Goal: Task Accomplishment & Management: Complete application form

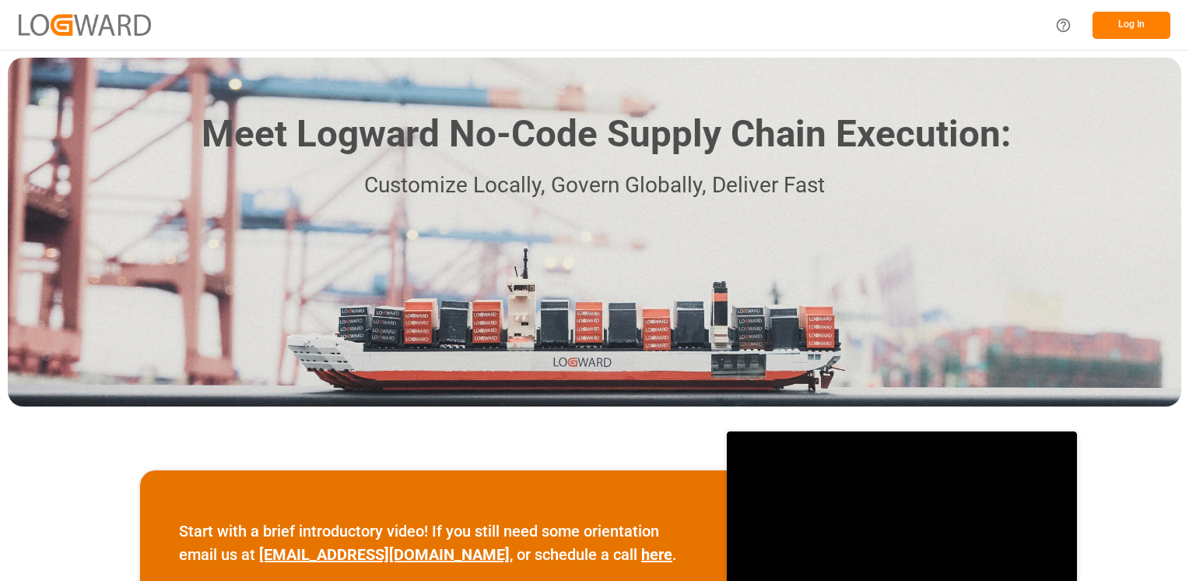
click at [1140, 14] on button "Log In" at bounding box center [1132, 25] width 78 height 27
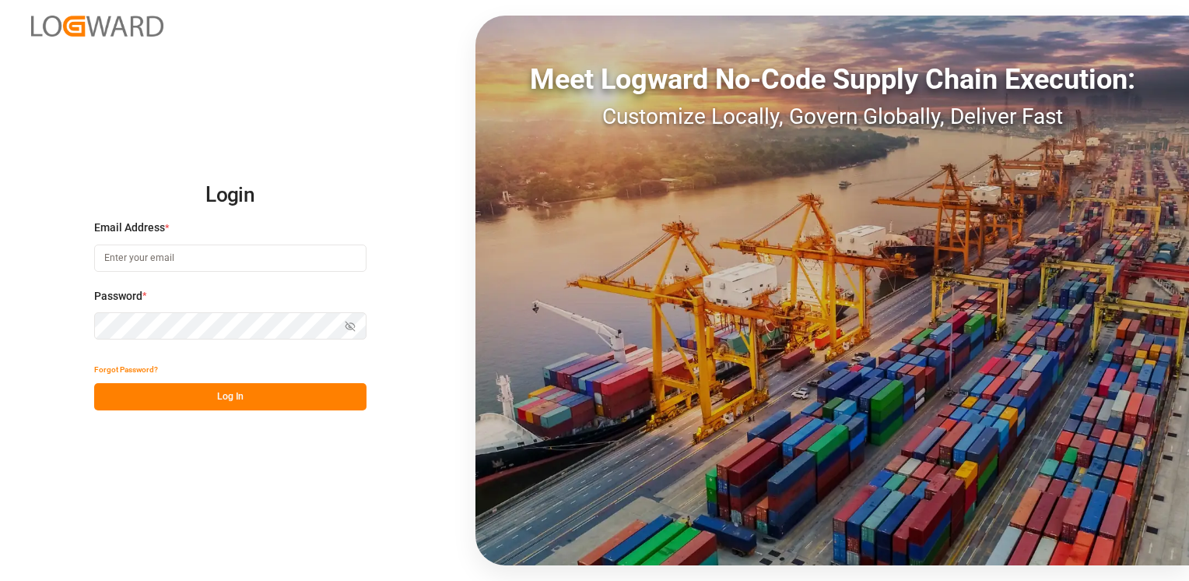
type input "[PERSON_NAME][EMAIL_ADDRESS][DOMAIN_NAME]"
click at [261, 400] on button "Log In" at bounding box center [230, 396] width 272 height 27
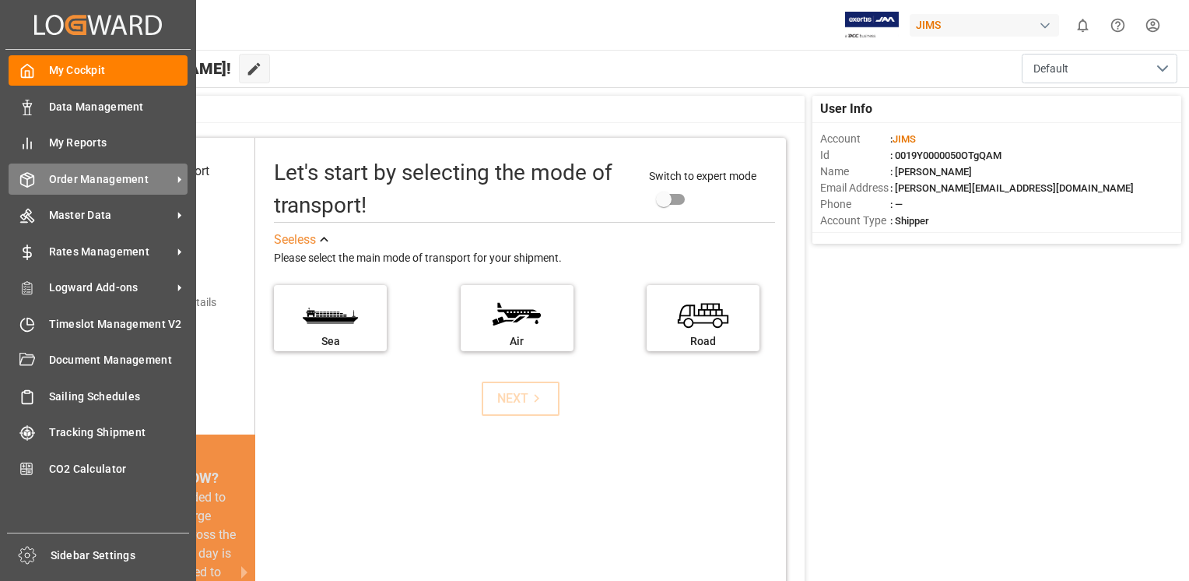
click at [62, 189] on div "Order Management Order Management" at bounding box center [98, 178] width 179 height 30
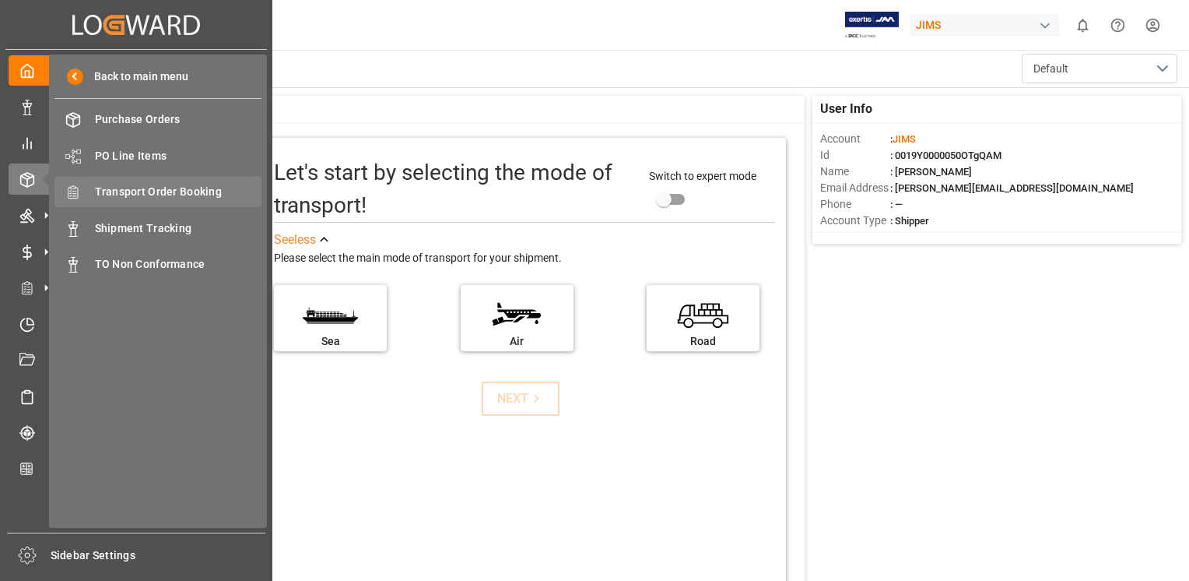
click at [184, 191] on span "Transport Order Booking" at bounding box center [178, 192] width 167 height 16
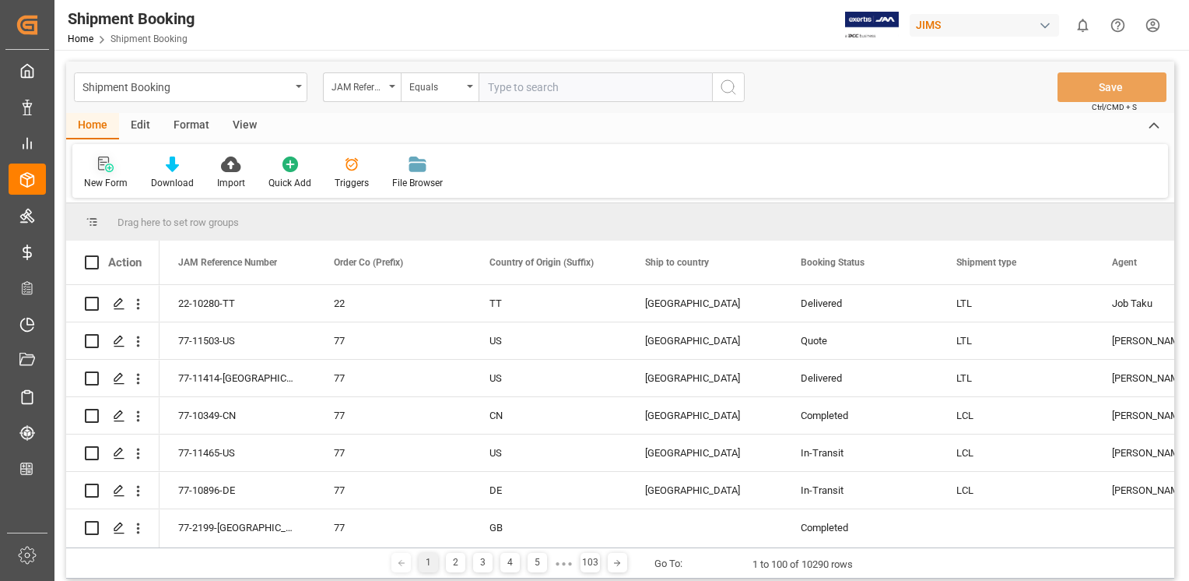
click at [106, 160] on icon at bounding box center [106, 164] width 16 height 16
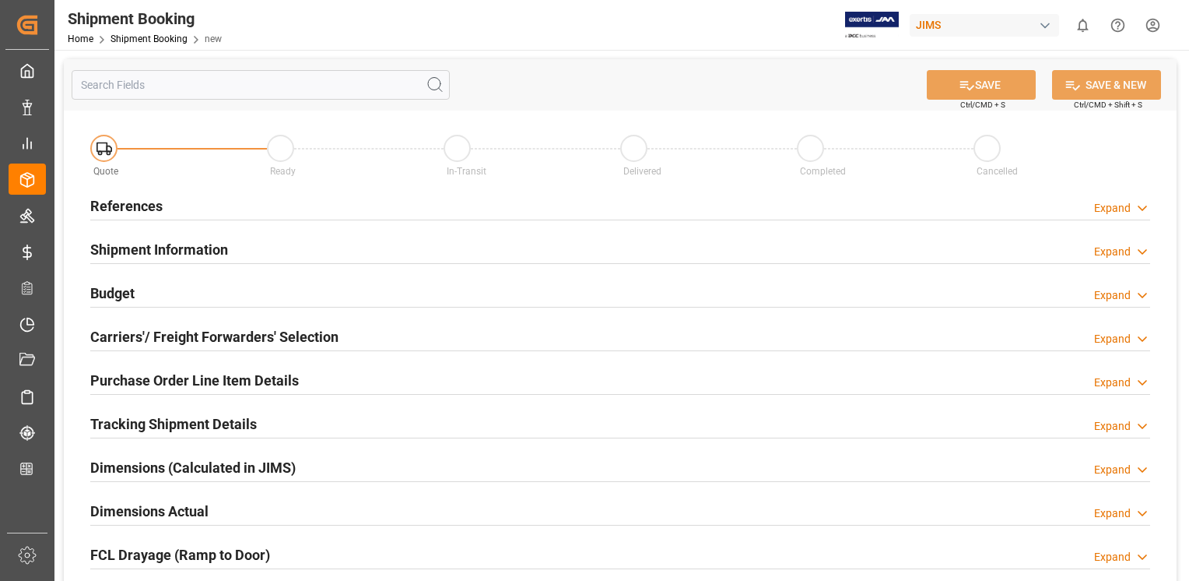
click at [118, 203] on h2 "References" at bounding box center [126, 205] width 72 height 21
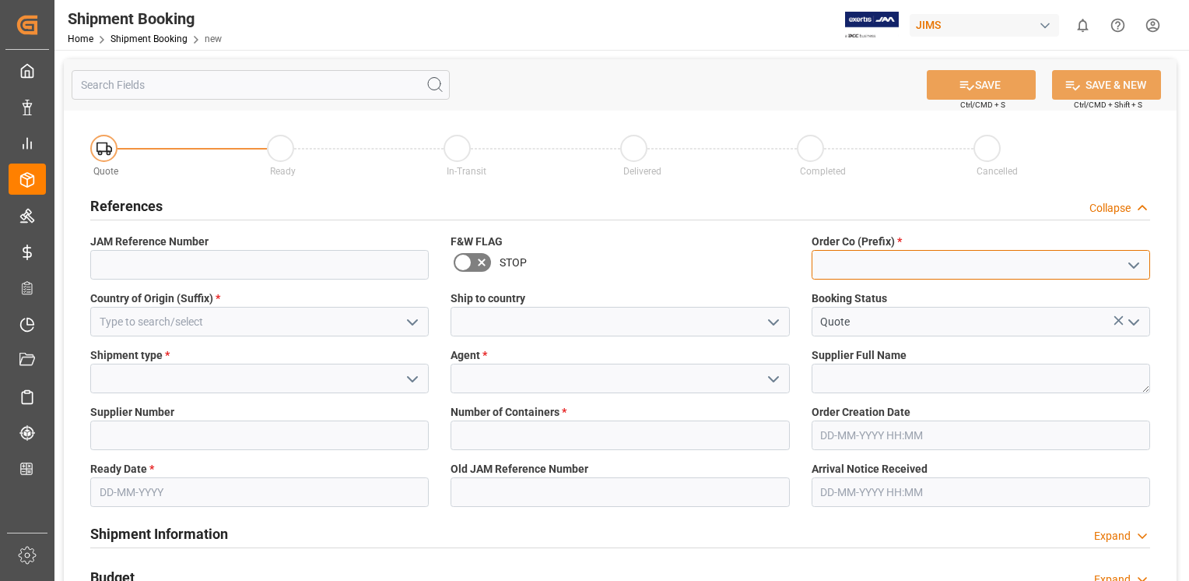
click at [888, 274] on input at bounding box center [981, 265] width 339 height 30
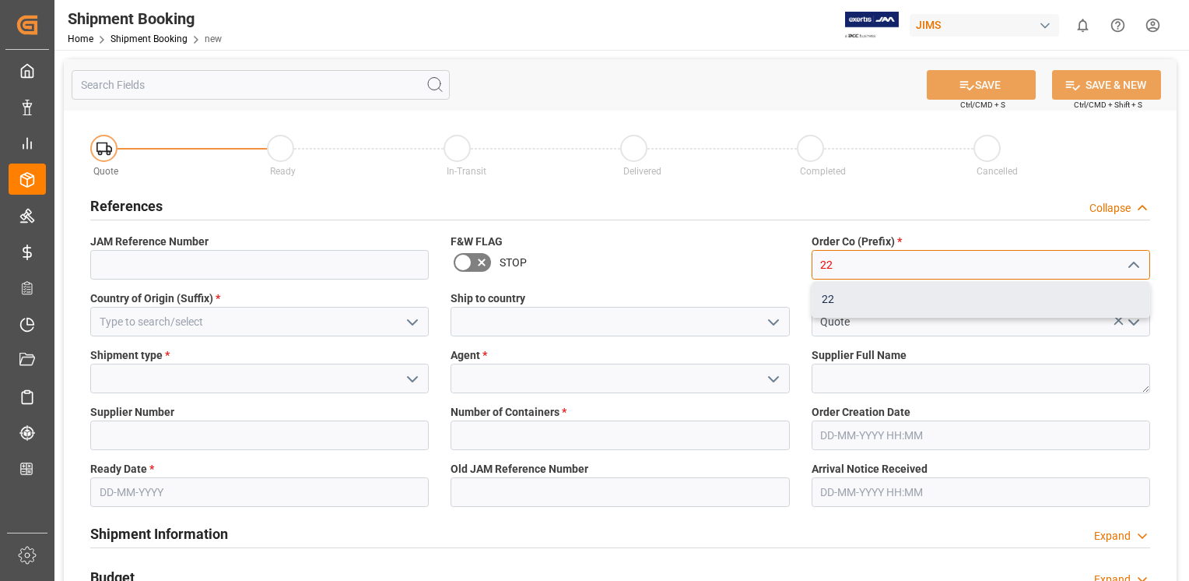
click at [827, 297] on div "22" at bounding box center [981, 299] width 337 height 35
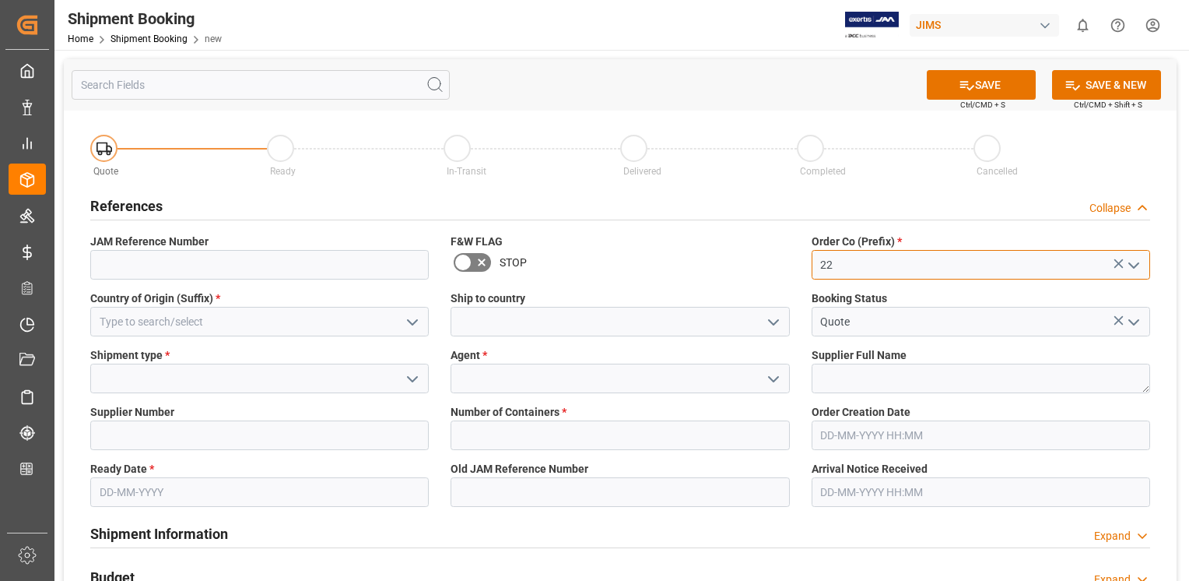
type input "22"
click at [233, 325] on input at bounding box center [259, 322] width 339 height 30
click at [234, 325] on input at bounding box center [259, 322] width 339 height 30
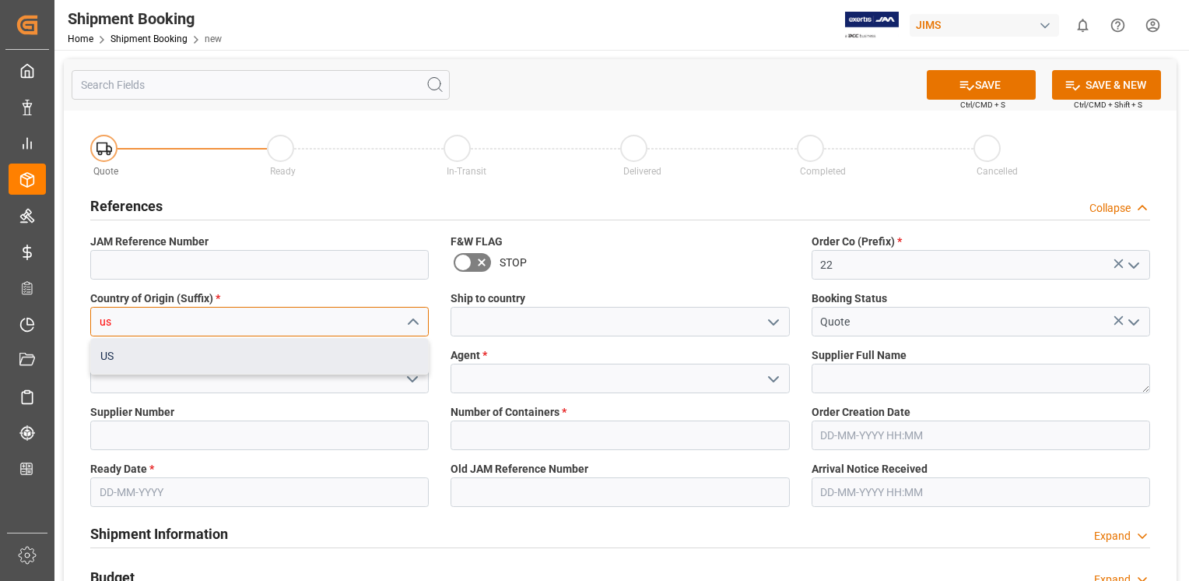
click at [111, 357] on div "US" at bounding box center [259, 356] width 337 height 35
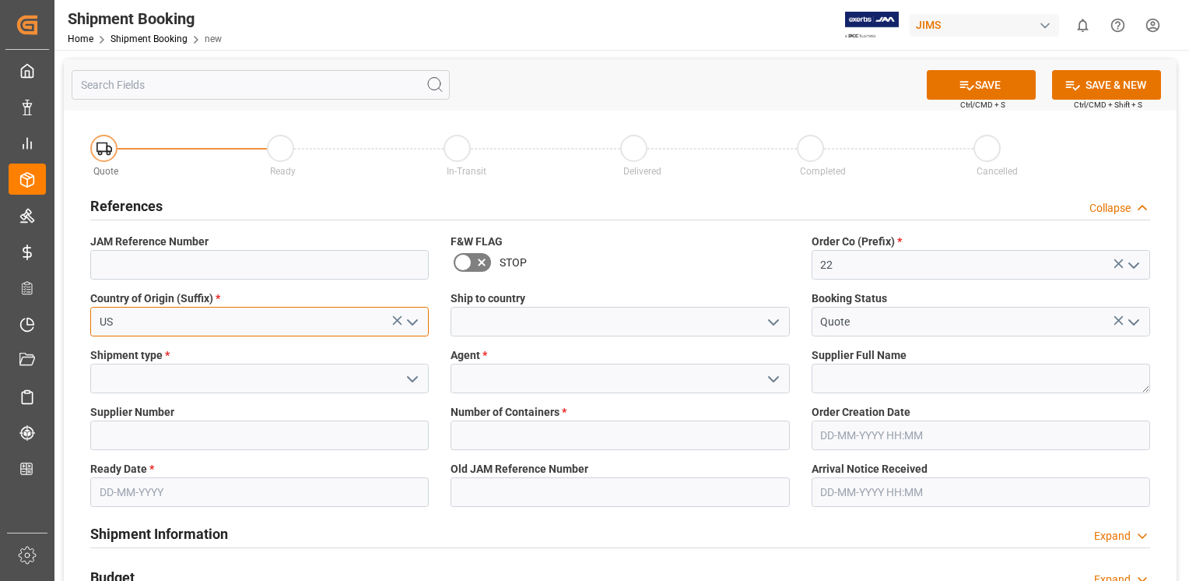
type input "US"
click at [517, 329] on input at bounding box center [620, 322] width 339 height 30
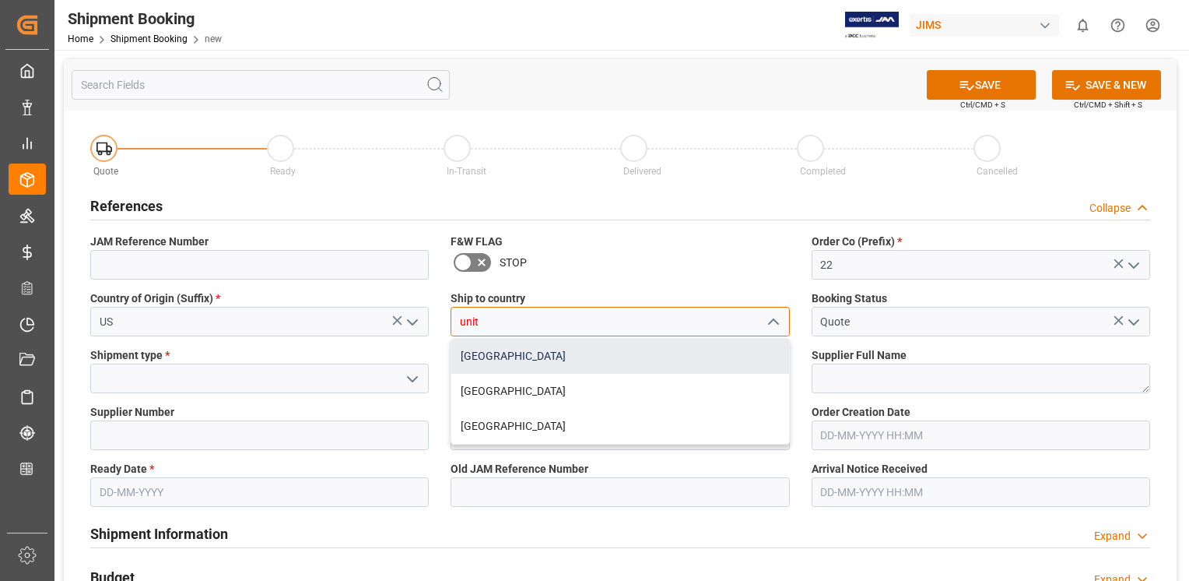
click at [532, 354] on div "[GEOGRAPHIC_DATA]" at bounding box center [619, 356] width 337 height 35
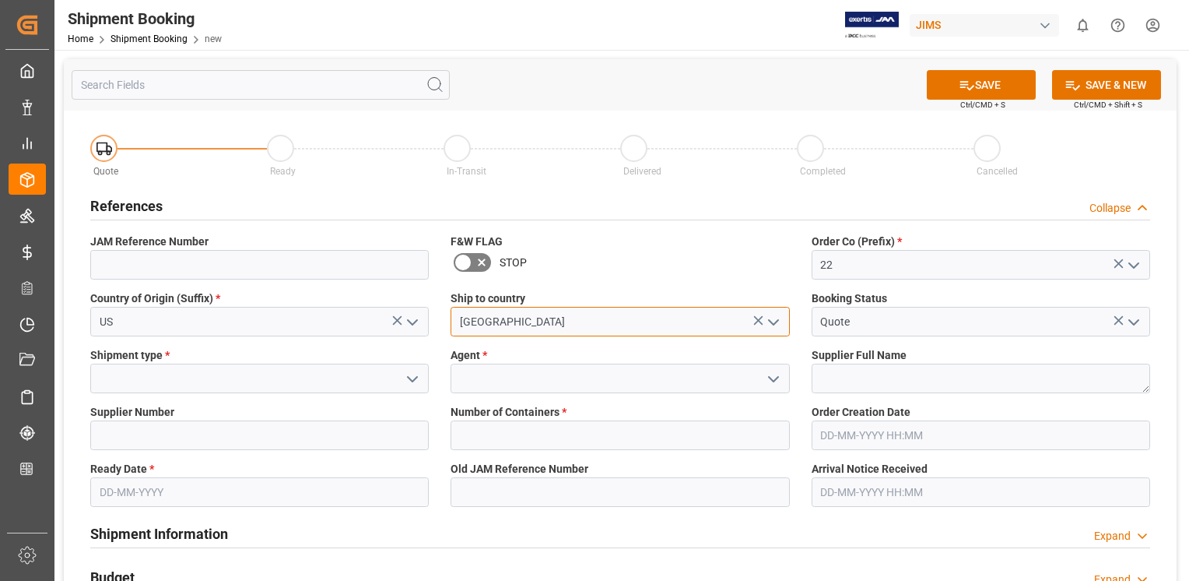
type input "[GEOGRAPHIC_DATA]"
click at [244, 383] on input at bounding box center [259, 379] width 339 height 30
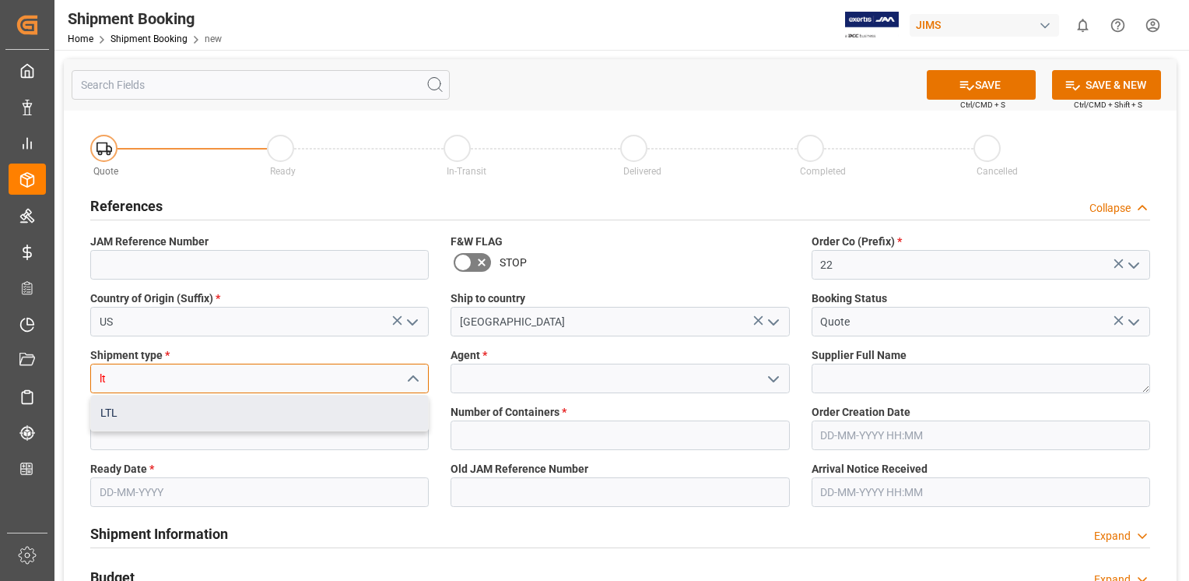
click at [133, 420] on div "LTL" at bounding box center [259, 412] width 337 height 35
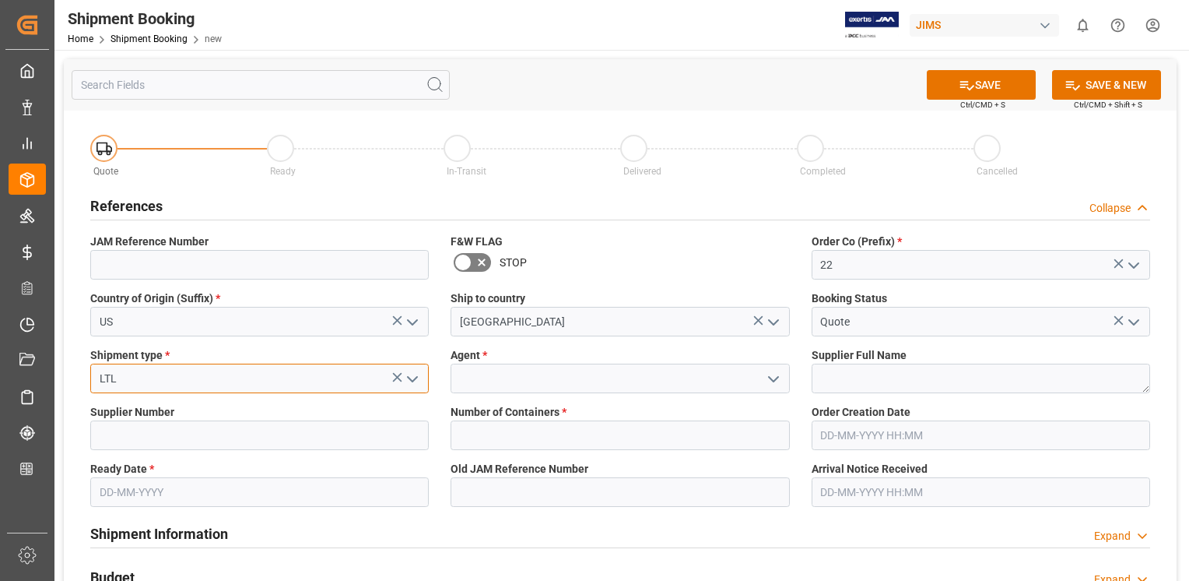
type input "LTL"
click at [499, 374] on input at bounding box center [620, 379] width 339 height 30
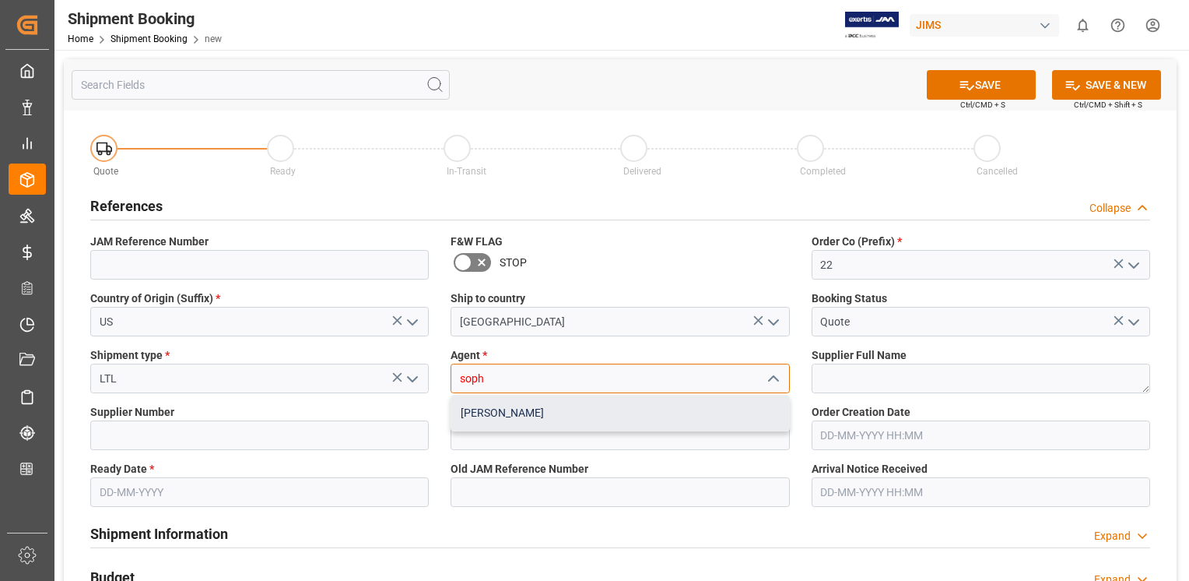
click at [493, 410] on div "[PERSON_NAME]" at bounding box center [619, 412] width 337 height 35
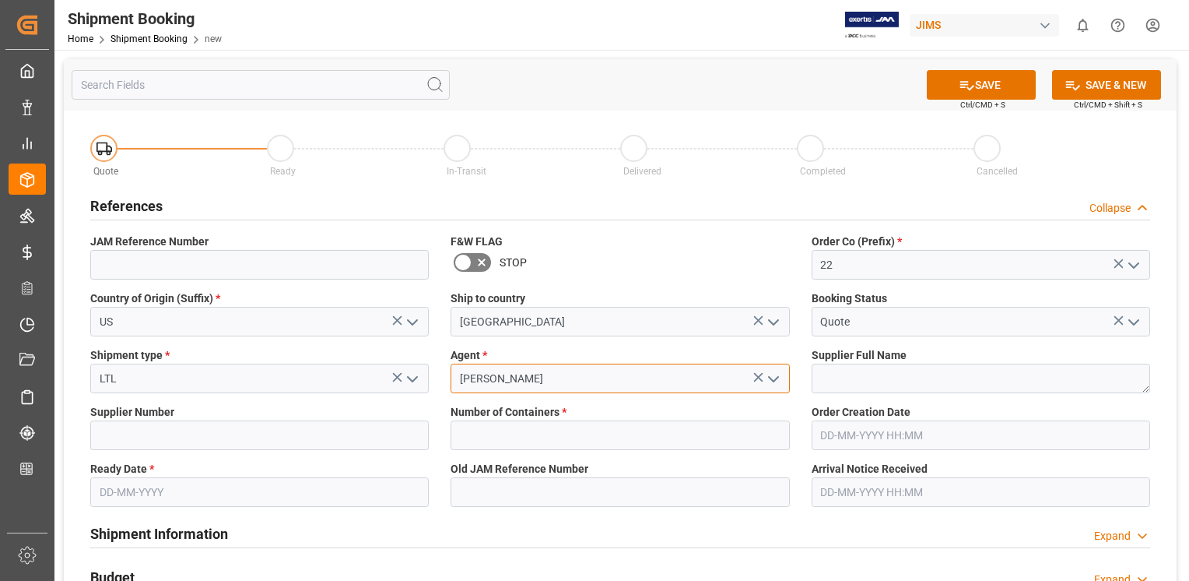
type input "[PERSON_NAME]"
click at [844, 387] on textarea at bounding box center [981, 379] width 339 height 30
paste textarea "Universal Audio Inc."
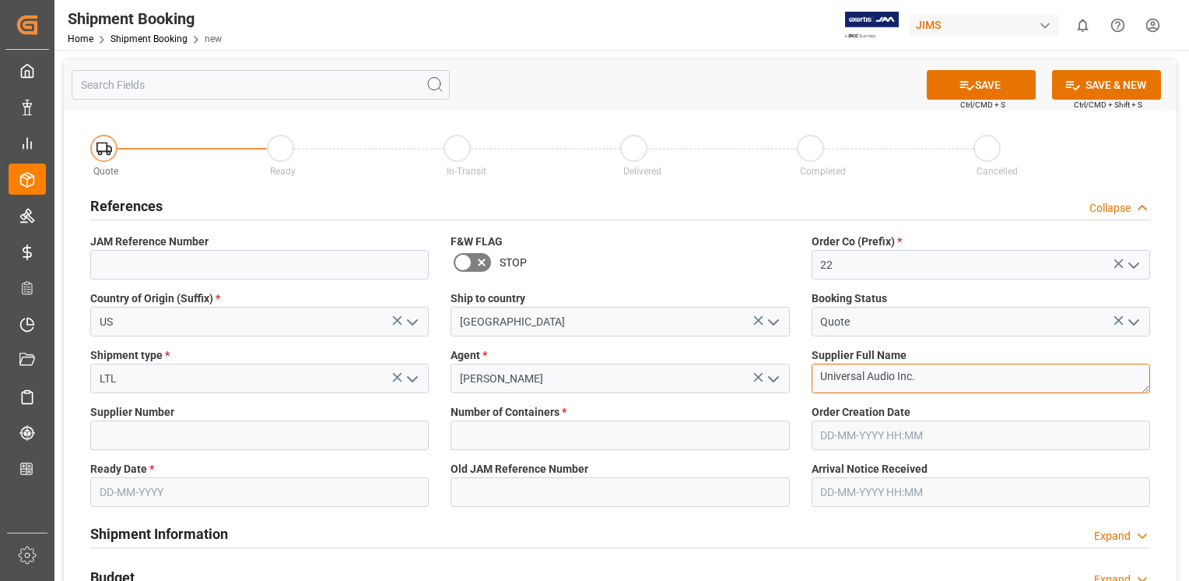
type textarea "Universal Audio Inc."
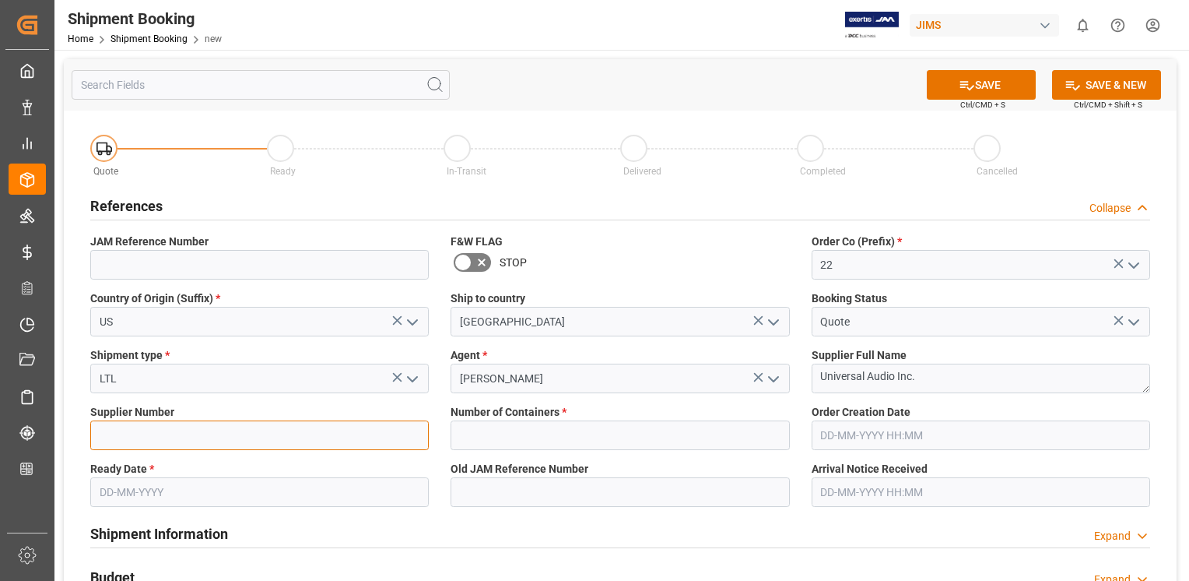
drag, startPoint x: 118, startPoint y: 430, endPoint x: 121, endPoint y: 420, distance: 9.6
click at [119, 430] on input at bounding box center [259, 435] width 339 height 30
paste input "734315"
type input "734315"
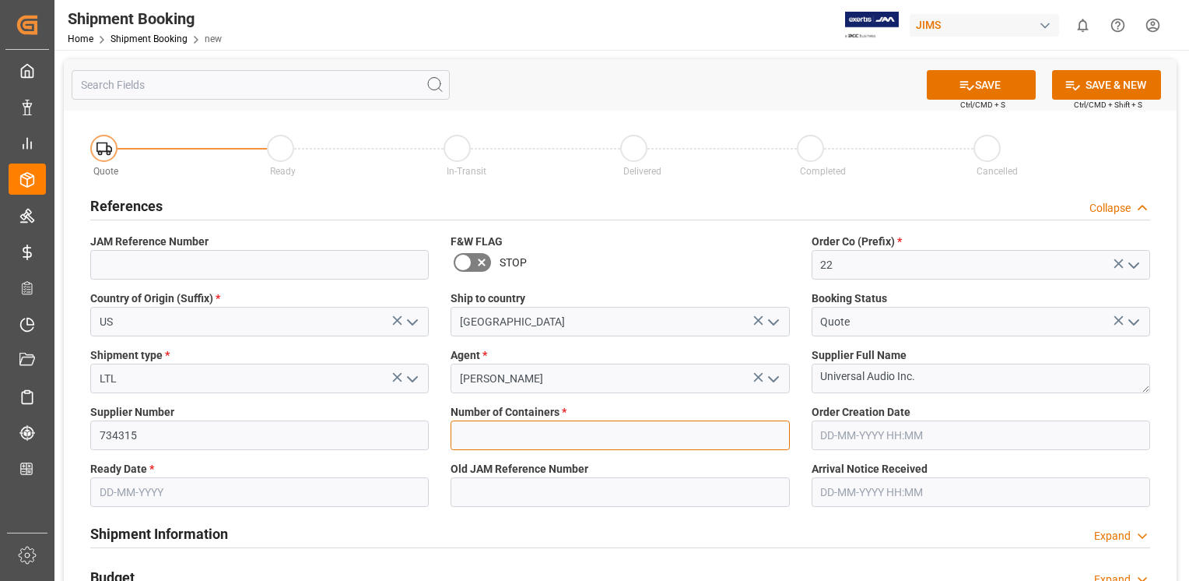
click at [529, 441] on input "text" at bounding box center [620, 435] width 339 height 30
type input "0"
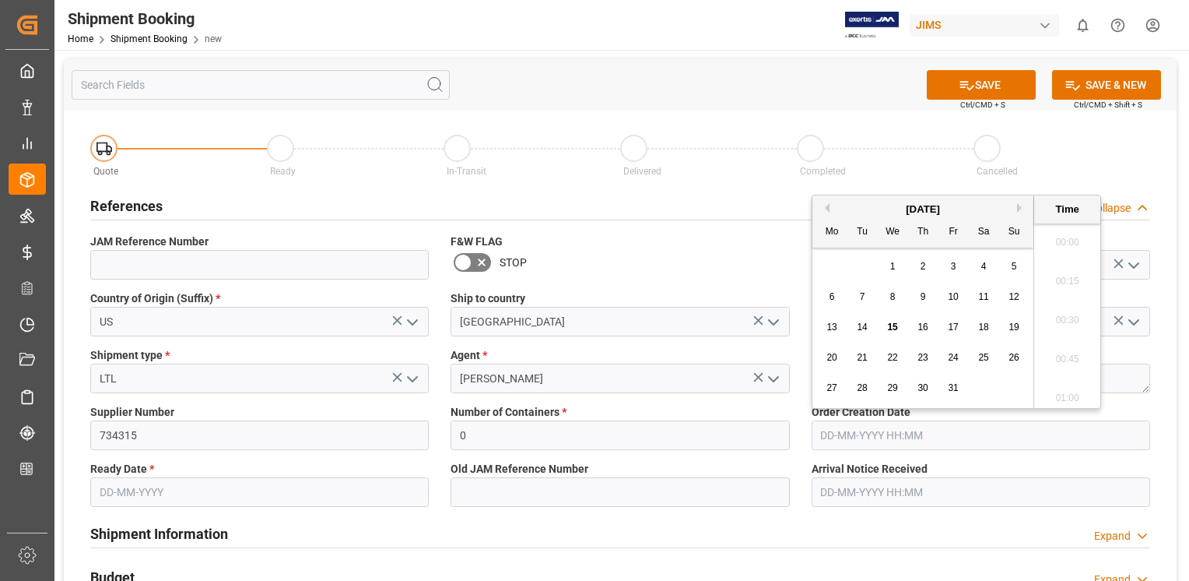
click at [937, 424] on input "text" at bounding box center [981, 435] width 339 height 30
click at [833, 332] on span "13" at bounding box center [832, 326] width 10 height 11
click at [863, 329] on span "14" at bounding box center [862, 326] width 10 height 11
type input "[DATE] 00:00"
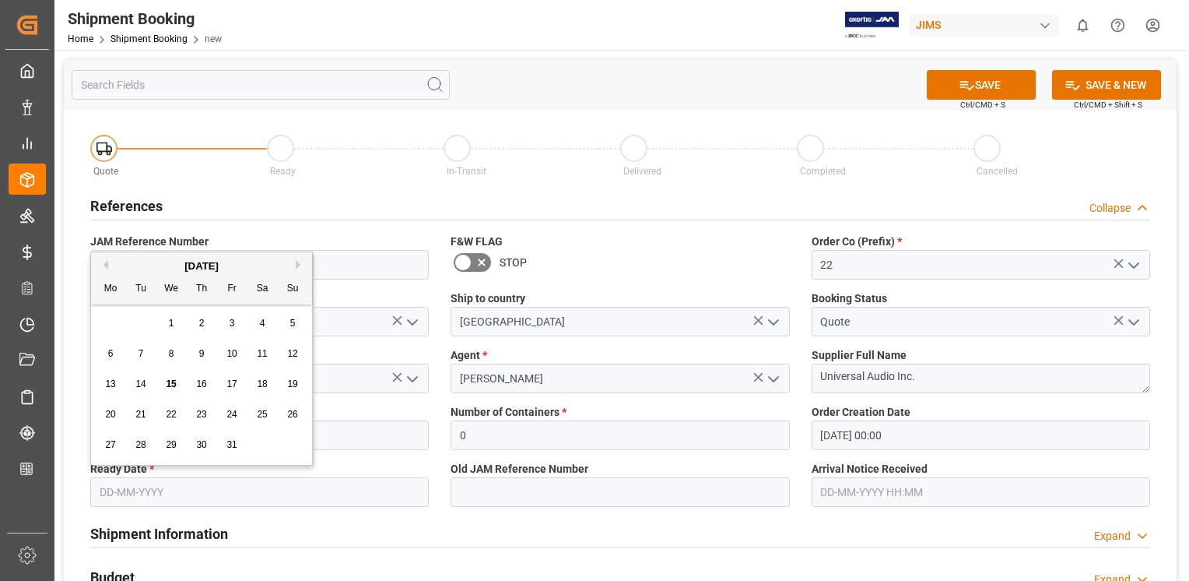
click at [262, 494] on input "text" at bounding box center [259, 492] width 339 height 30
type input "[DATE]"
click at [276, 515] on div "Shipment Information Expand" at bounding box center [620, 534] width 1082 height 44
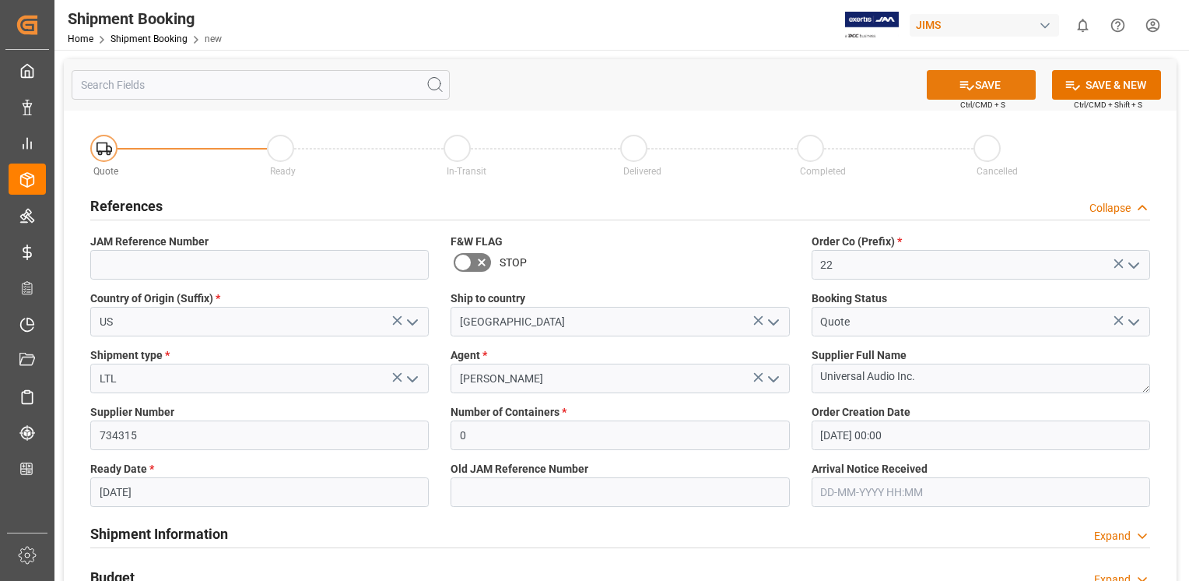
click at [998, 80] on button "SAVE" at bounding box center [981, 85] width 109 height 30
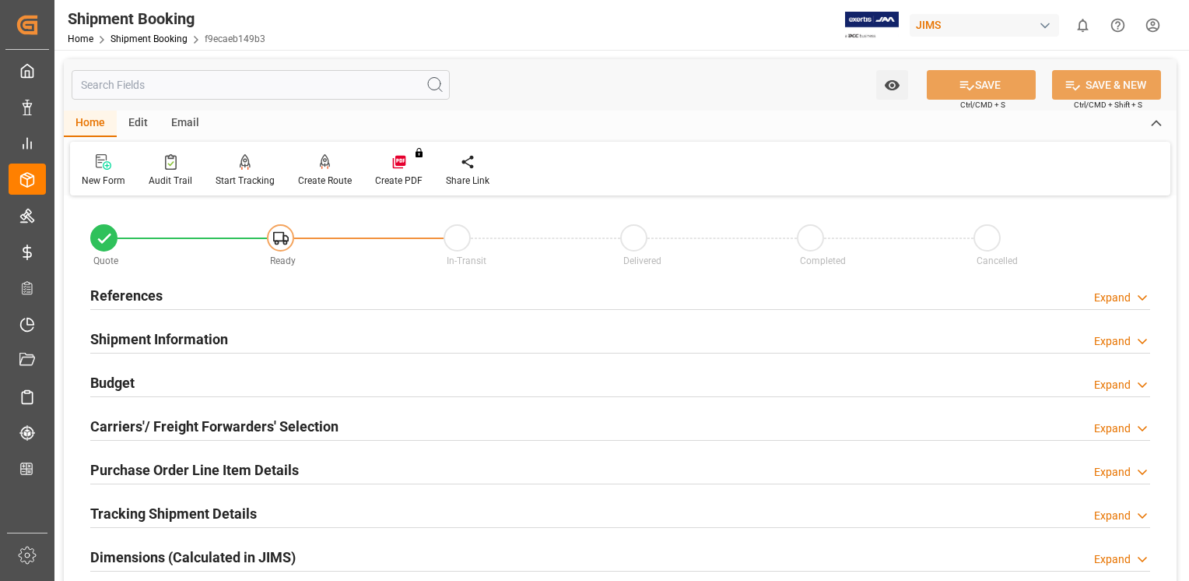
click at [124, 299] on h2 "References" at bounding box center [126, 295] width 72 height 21
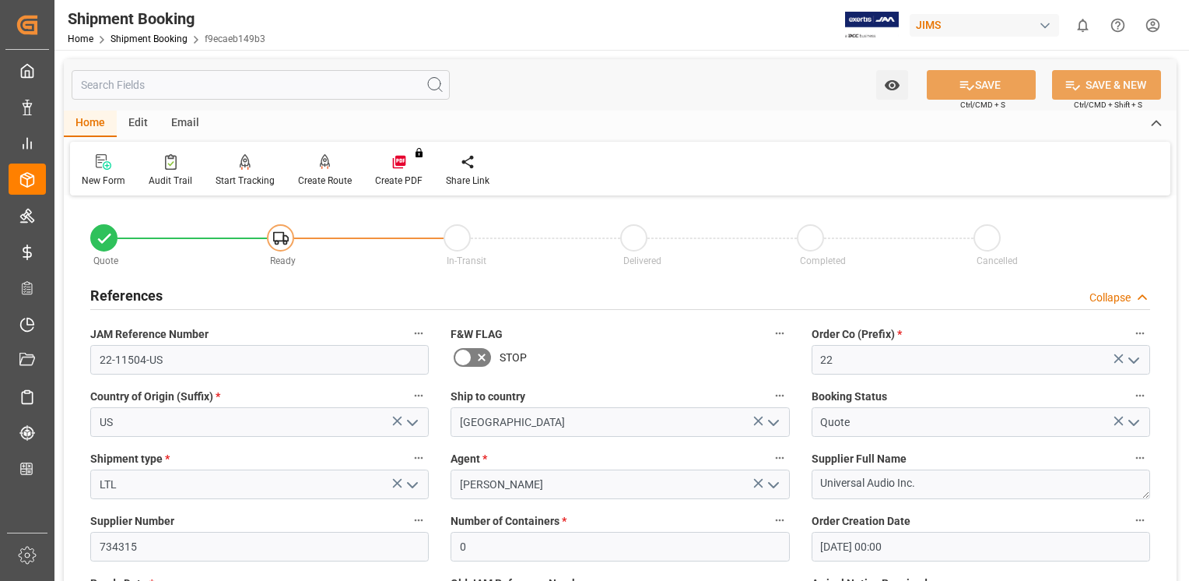
click at [124, 299] on h2 "References" at bounding box center [126, 295] width 72 height 21
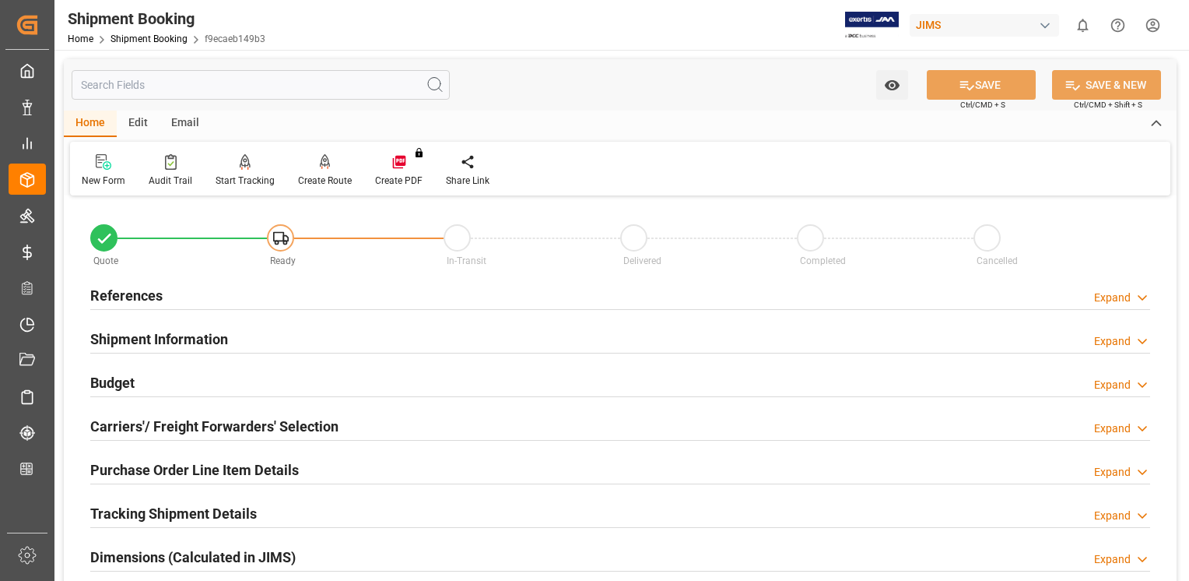
click at [138, 430] on h2 "Carriers'/ Freight Forwarders' Selection" at bounding box center [214, 426] width 248 height 21
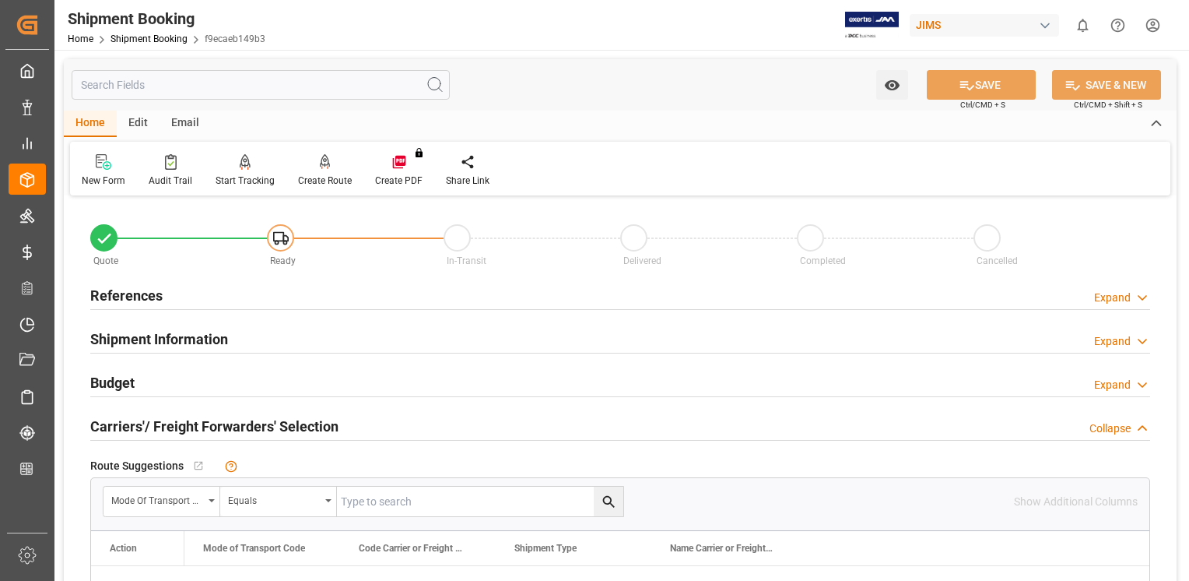
scroll to position [234, 0]
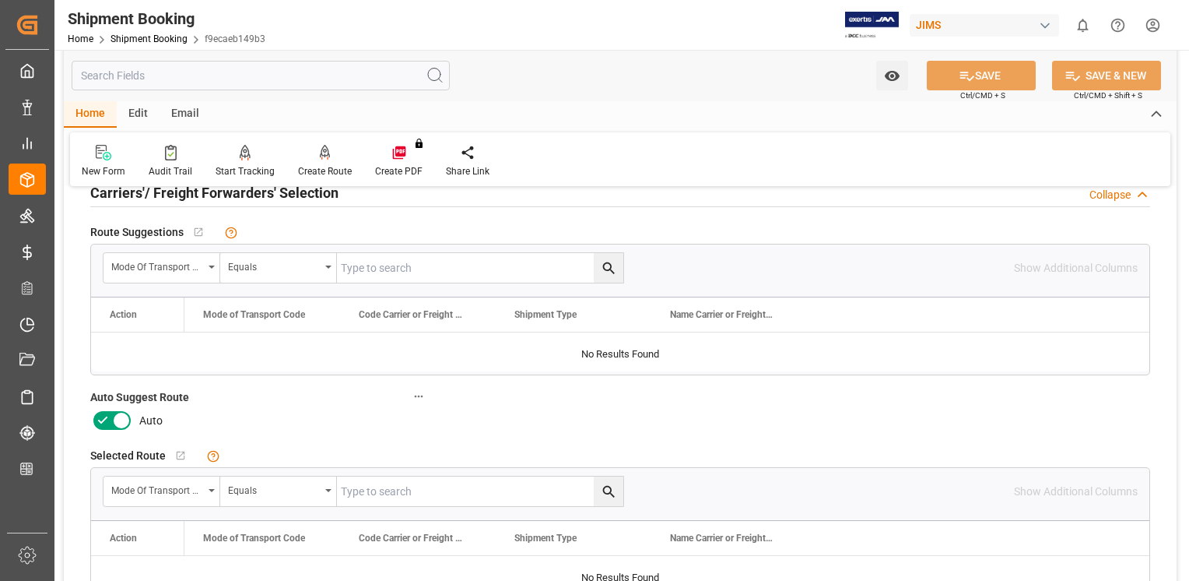
click at [124, 422] on icon at bounding box center [122, 421] width 8 height 8
click at [0, 0] on input "checkbox" at bounding box center [0, 0] width 0 height 0
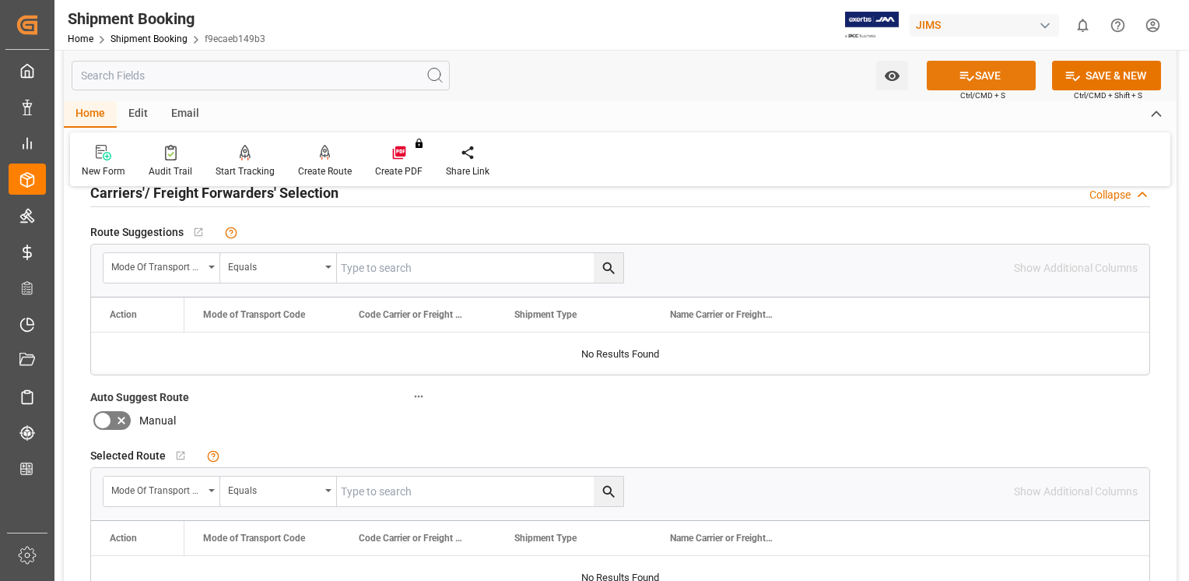
click at [990, 86] on button "SAVE" at bounding box center [981, 76] width 109 height 30
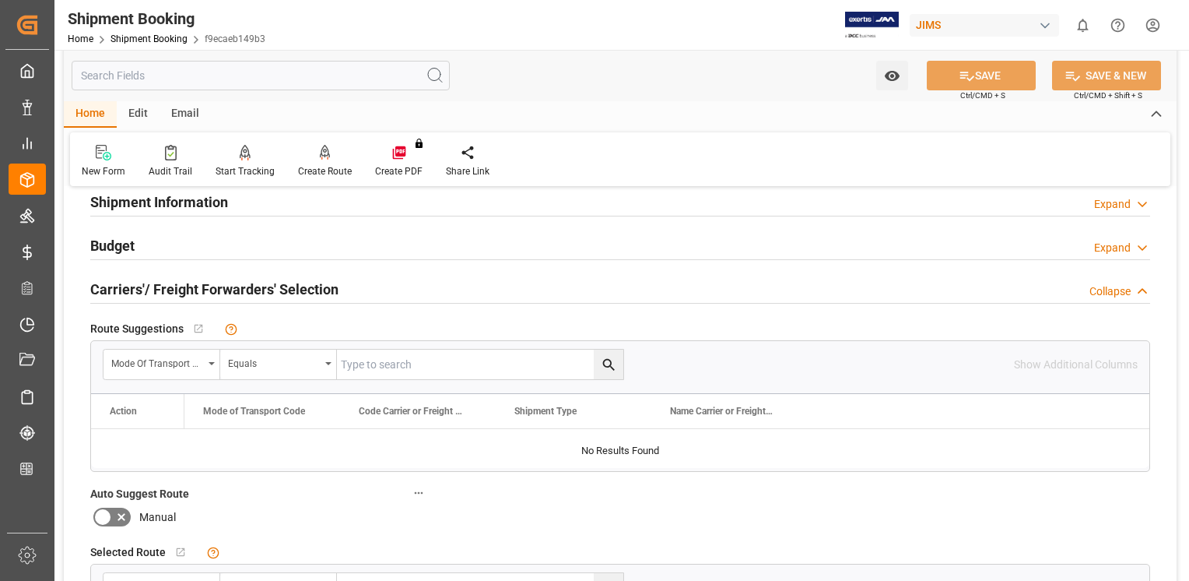
scroll to position [3, 0]
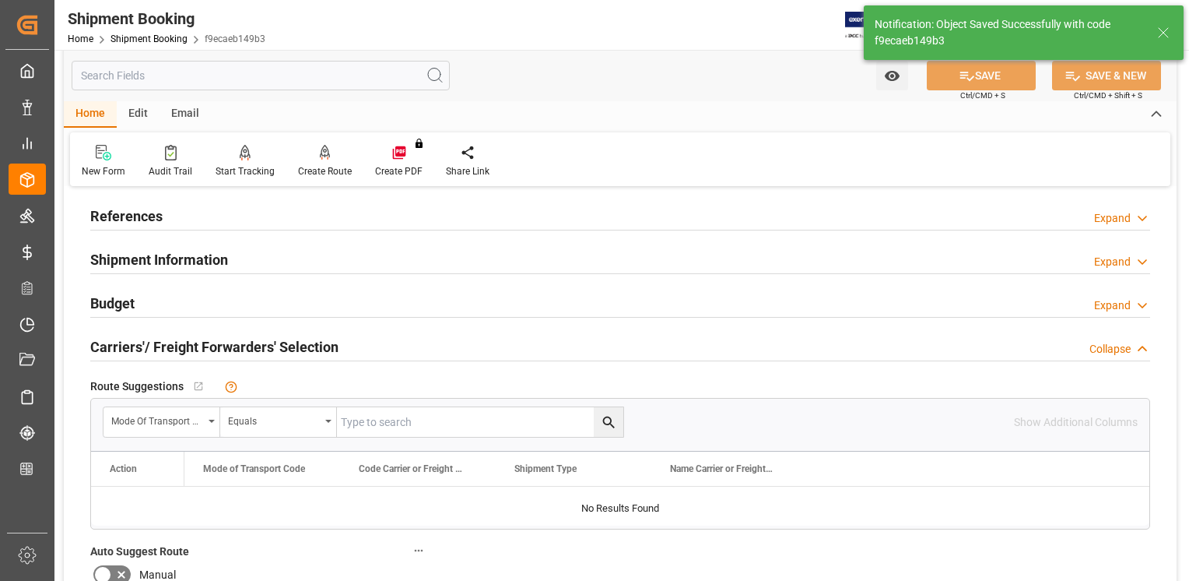
type input "Ready"
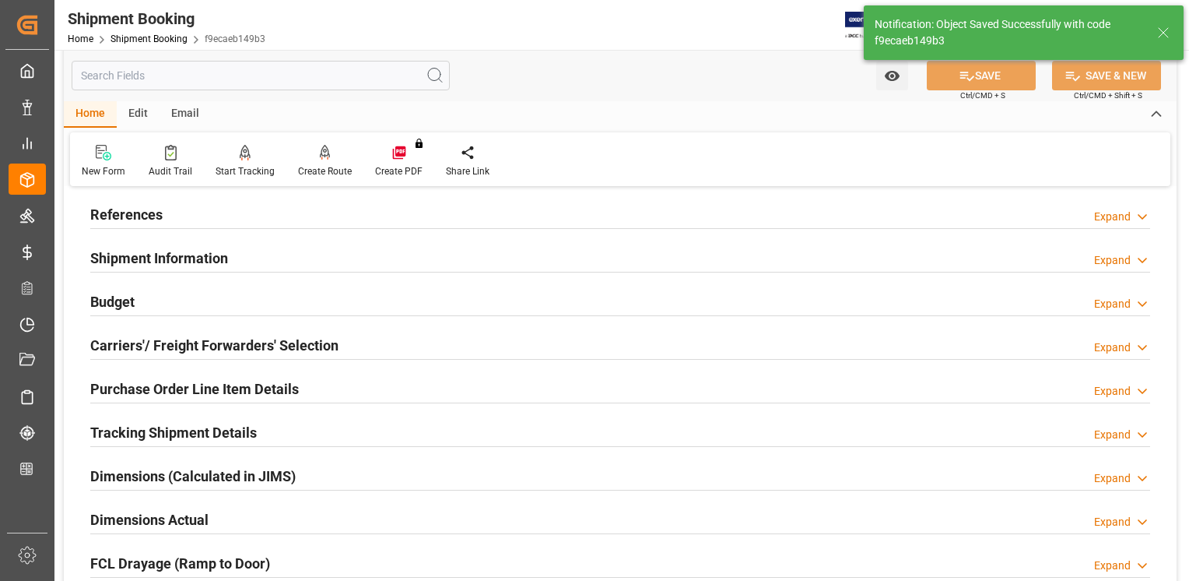
scroll to position [79, 0]
click at [134, 218] on h2 "References" at bounding box center [126, 216] width 72 height 21
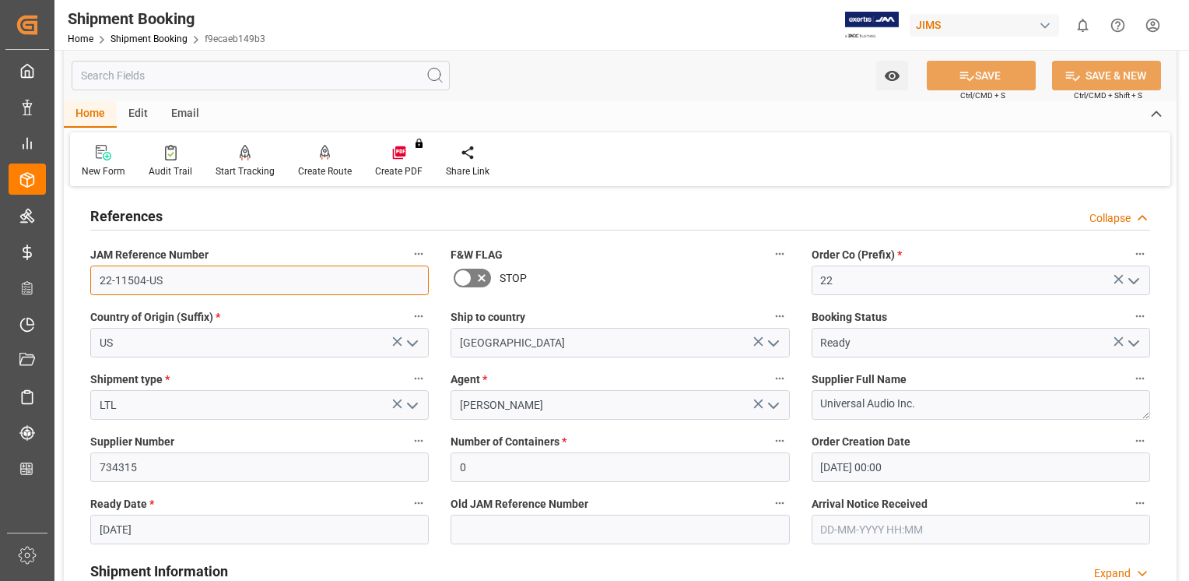
drag, startPoint x: 165, startPoint y: 285, endPoint x: 99, endPoint y: 289, distance: 66.3
click at [99, 289] on input "22-11504-US" at bounding box center [259, 280] width 339 height 30
